Goal: Find specific page/section: Find specific page/section

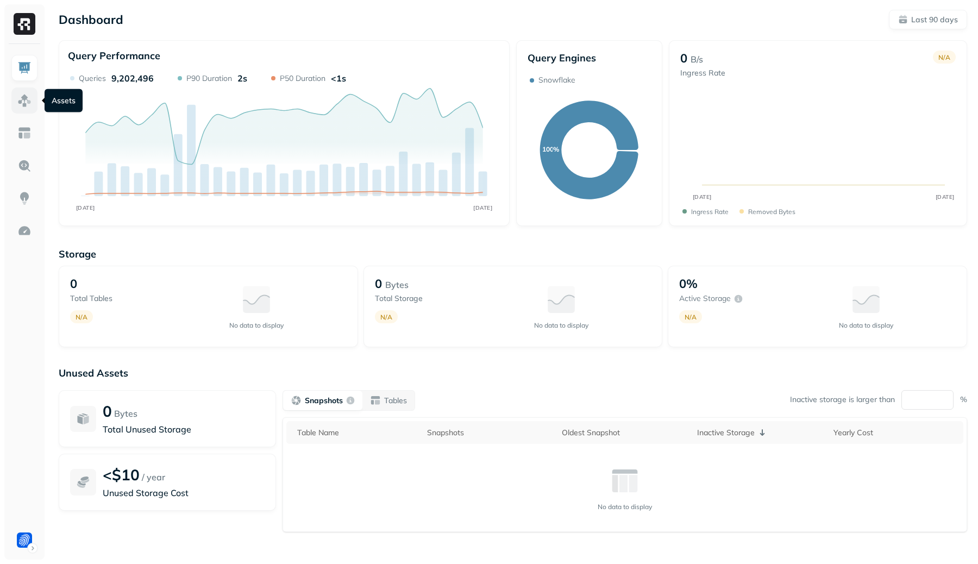
click at [29, 106] on img at bounding box center [24, 100] width 14 height 14
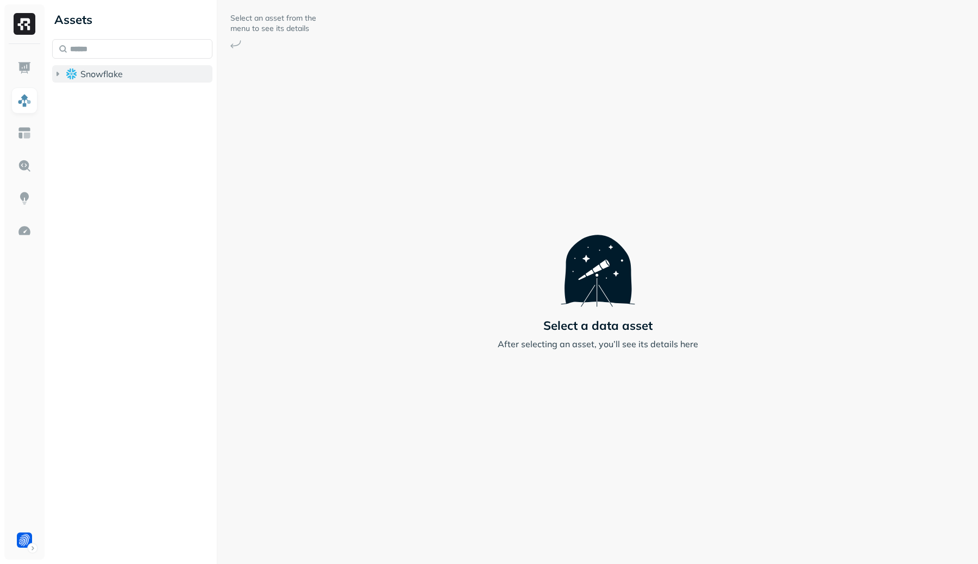
click at [92, 81] on button "Snowflake" at bounding box center [132, 73] width 160 height 17
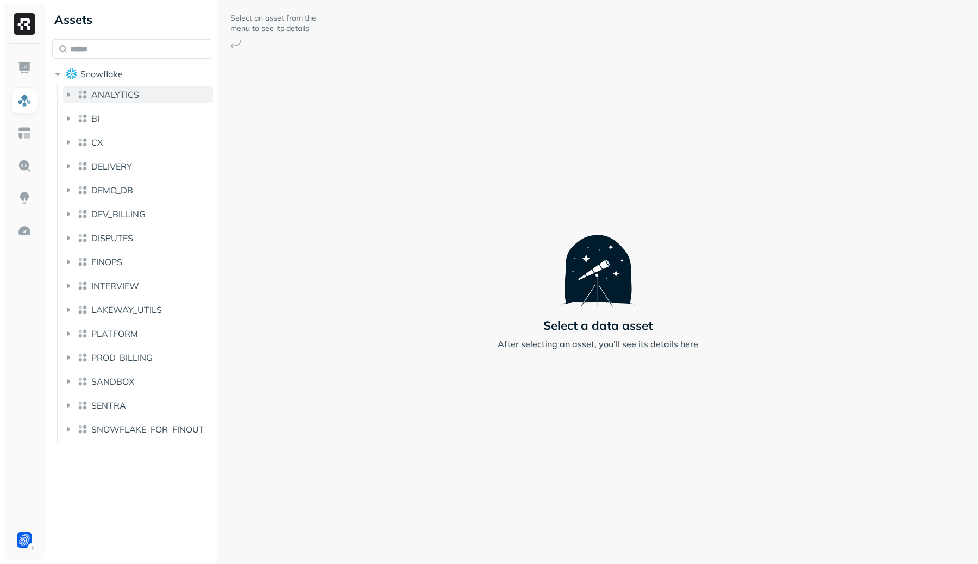
click at [95, 101] on button "ANALYTICS" at bounding box center [138, 94] width 150 height 17
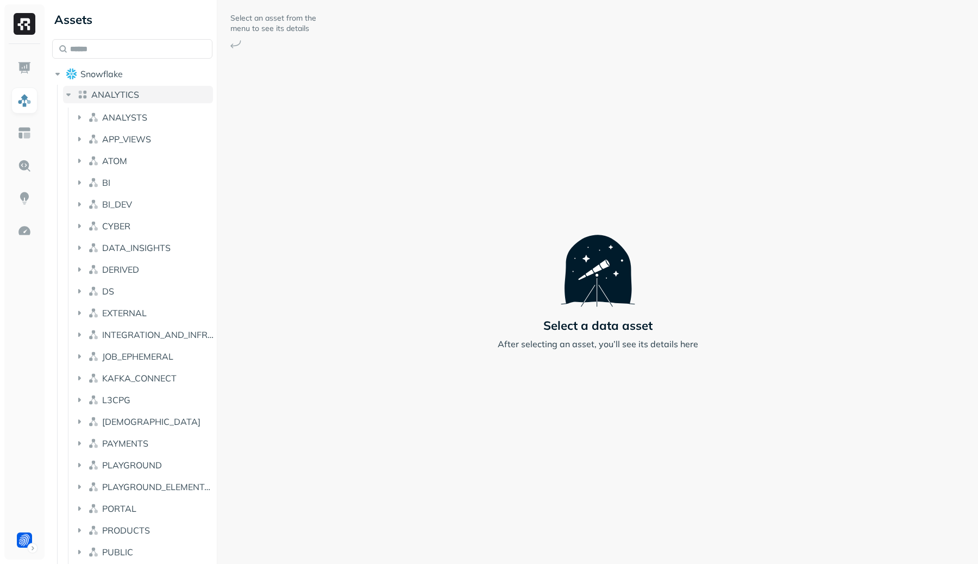
click at [94, 101] on button "ANALYTICS" at bounding box center [138, 94] width 150 height 17
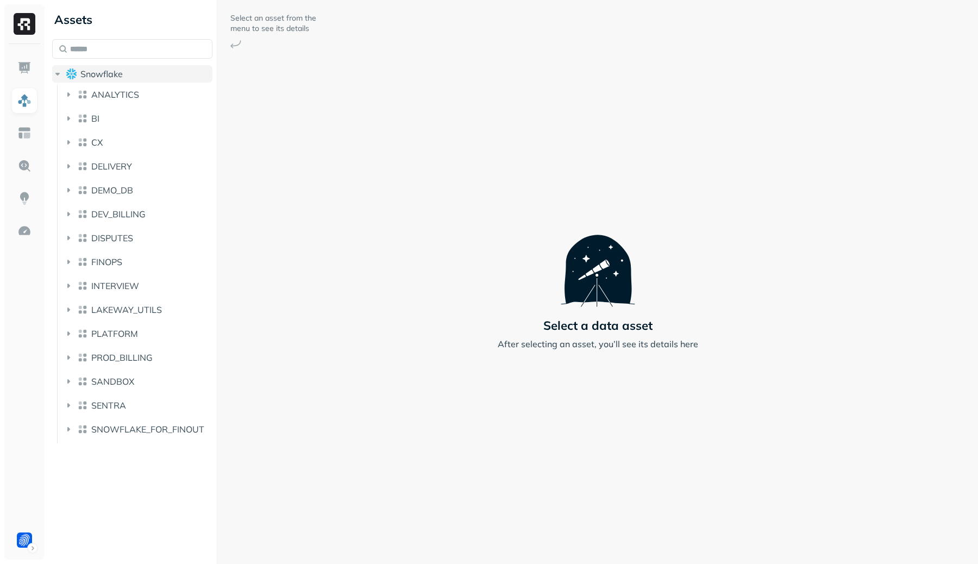
click at [93, 68] on button "Snowflake" at bounding box center [132, 73] width 160 height 17
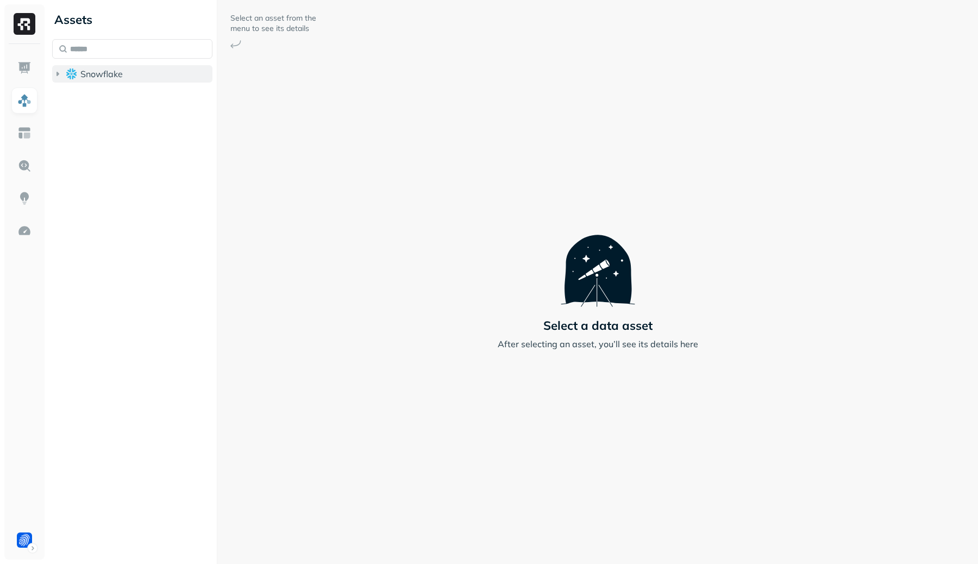
click at [92, 68] on button "Snowflake" at bounding box center [132, 73] width 160 height 17
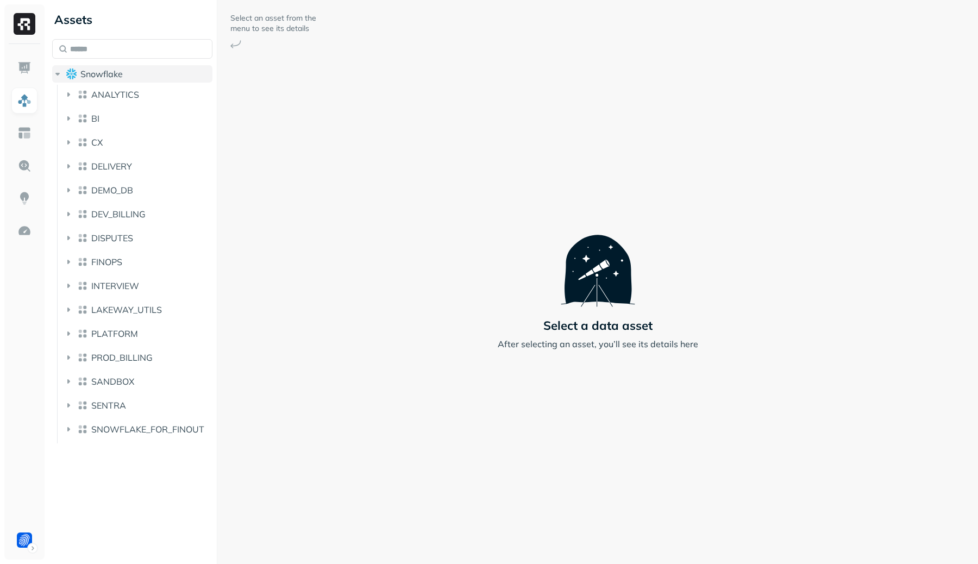
click at [92, 68] on button "Snowflake" at bounding box center [132, 73] width 160 height 17
